Goal: Task Accomplishment & Management: Manage account settings

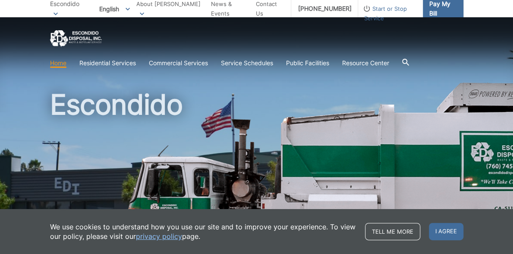
click at [433, 7] on span "Pay My Bill" at bounding box center [443, 8] width 27 height 19
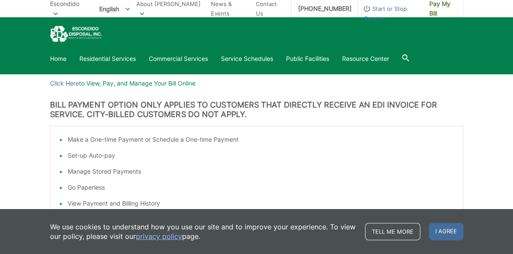
scroll to position [142, 0]
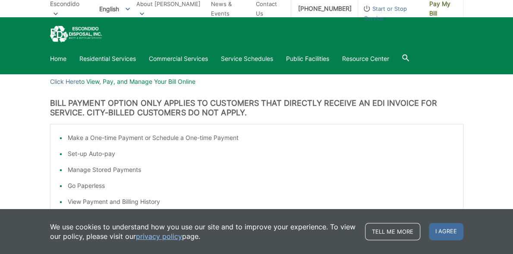
click at [419, 170] on li "Manage Stored Payments" at bounding box center [261, 169] width 387 height 9
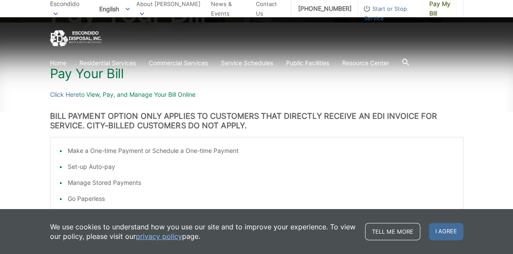
scroll to position [128, 0]
click at [64, 95] on link "Click Here" at bounding box center [64, 94] width 29 height 9
